Goal: Transaction & Acquisition: Register for event/course

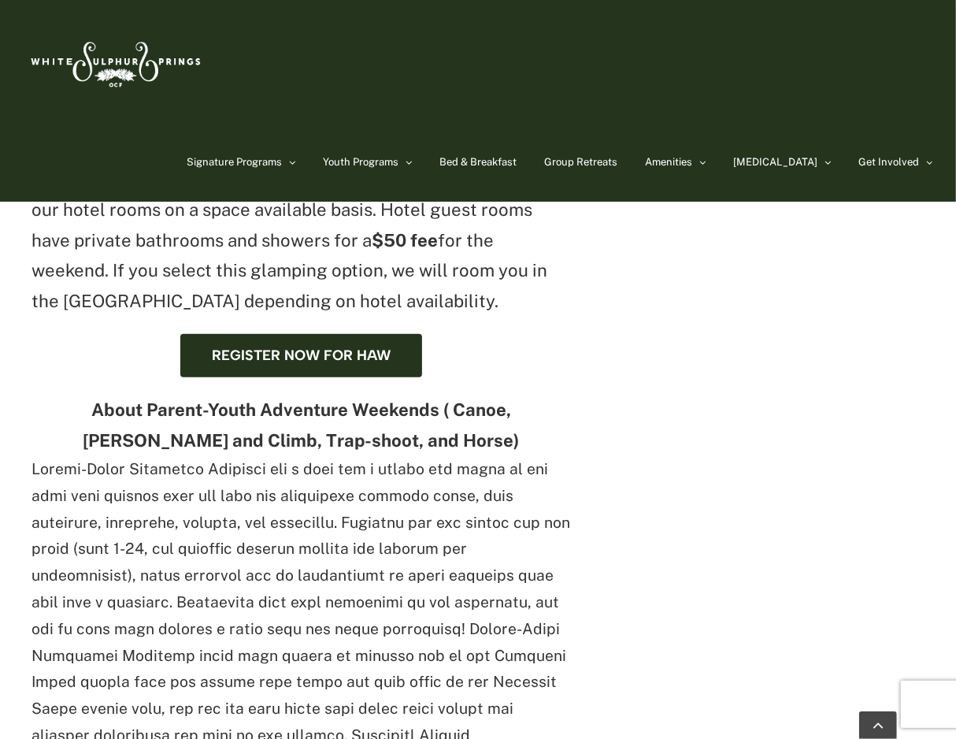
scroll to position [844, 0]
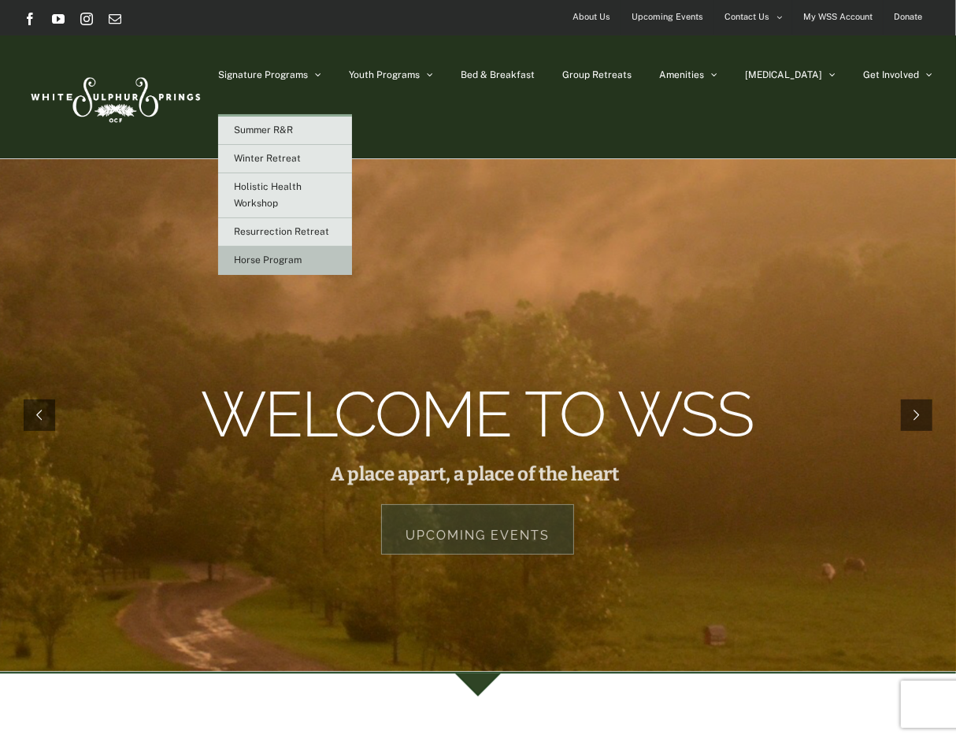
click at [302, 256] on span "Horse Program" at bounding box center [268, 259] width 68 height 11
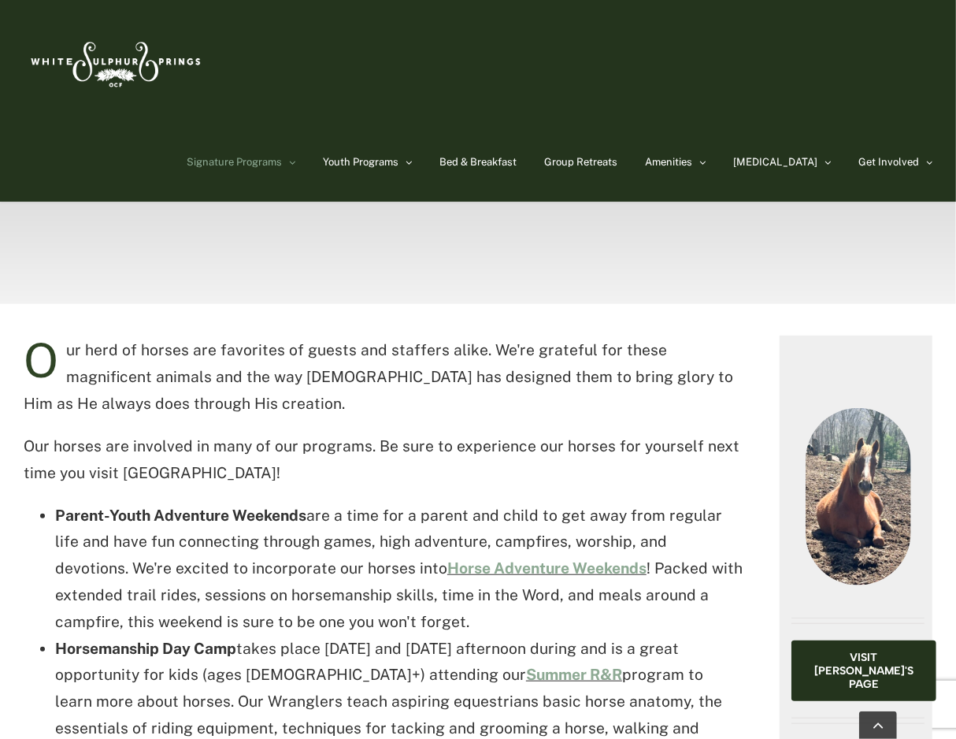
scroll to position [562, 0]
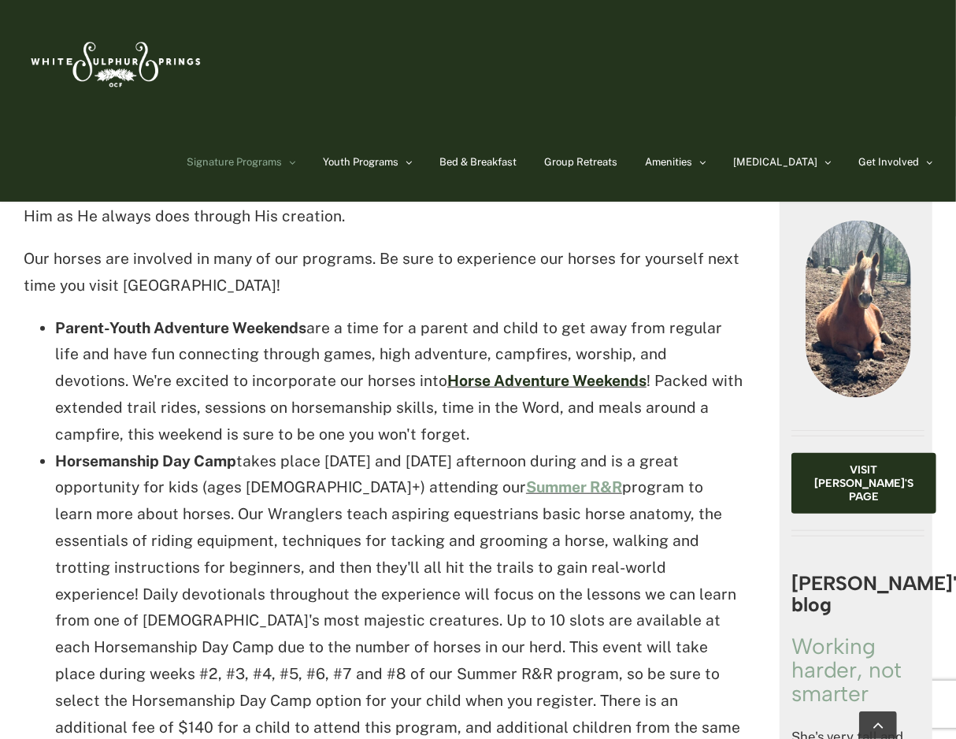
click at [456, 380] on link "Horse Adventure Weekends" at bounding box center [546, 380] width 199 height 17
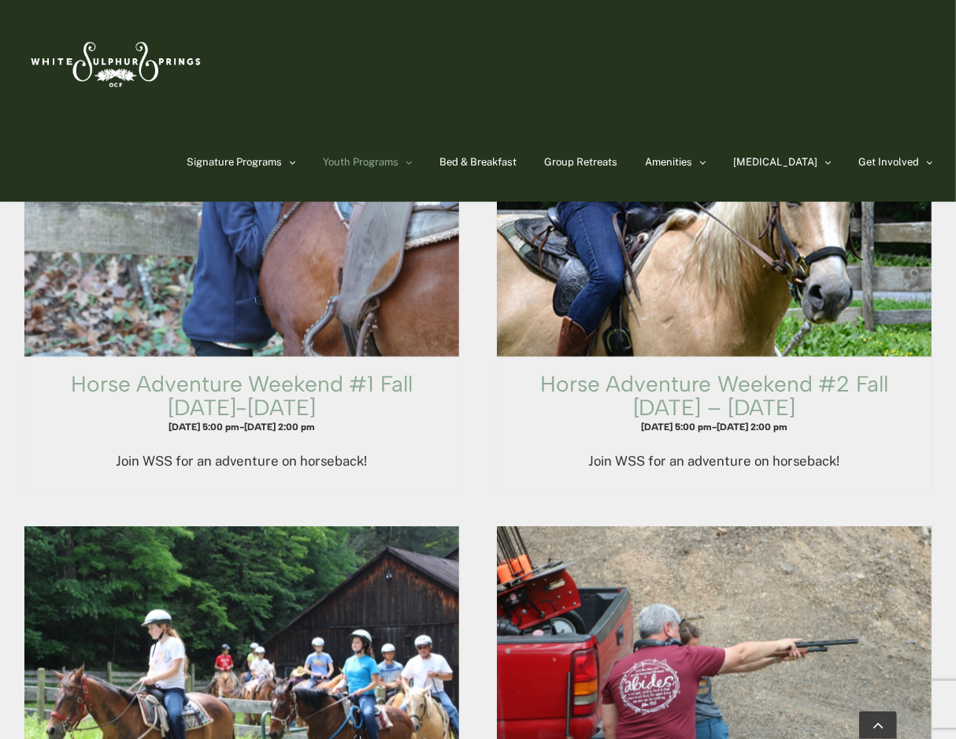
scroll to position [1501, 0]
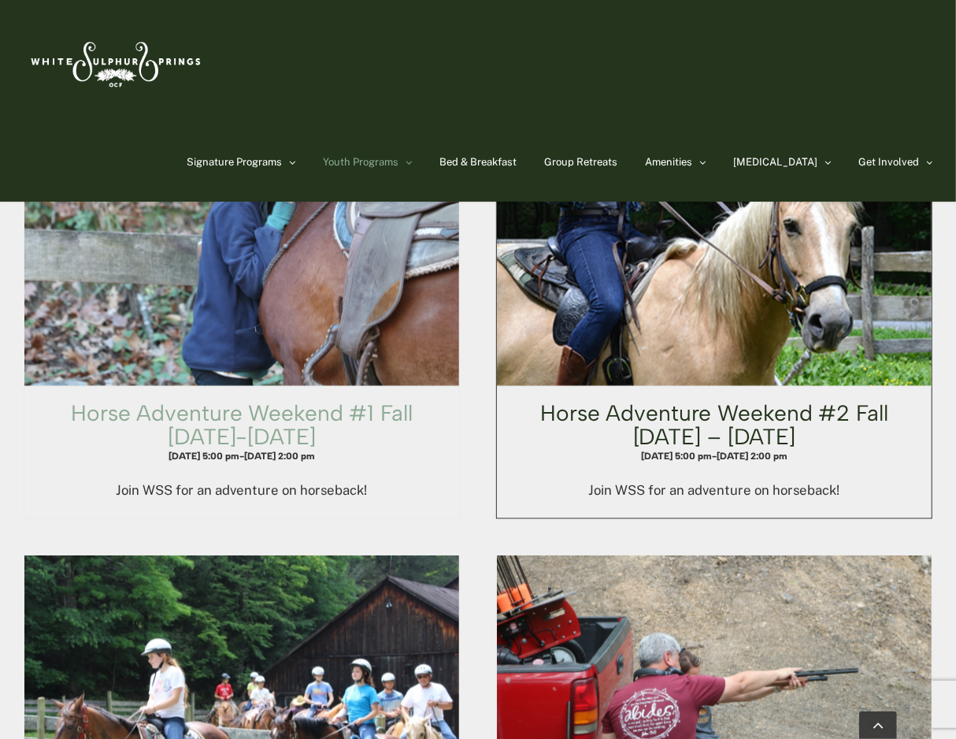
click at [780, 442] on link "Horse Adventure Weekend #2 Fall Friday – Sunday" at bounding box center [714, 425] width 348 height 50
